Goal: Information Seeking & Learning: Learn about a topic

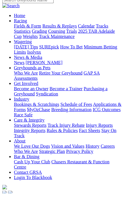
scroll to position [25, 0]
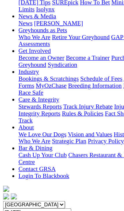
scroll to position [95, 0]
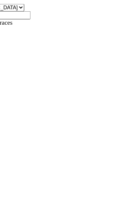
scroll to position [60, 0]
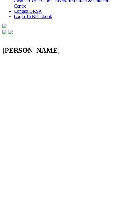
scroll to position [59, 0]
